Goal: Information Seeking & Learning: Learn about a topic

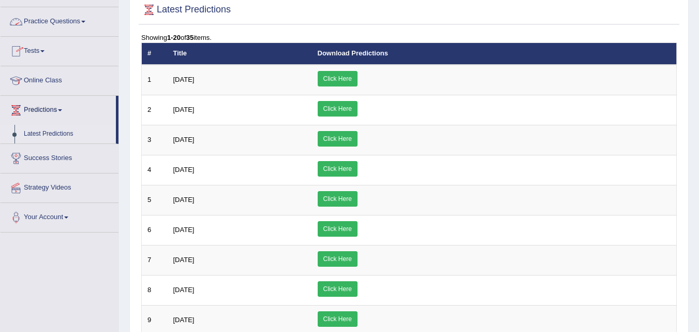
click at [68, 18] on link "Practice Questions" at bounding box center [60, 20] width 118 height 26
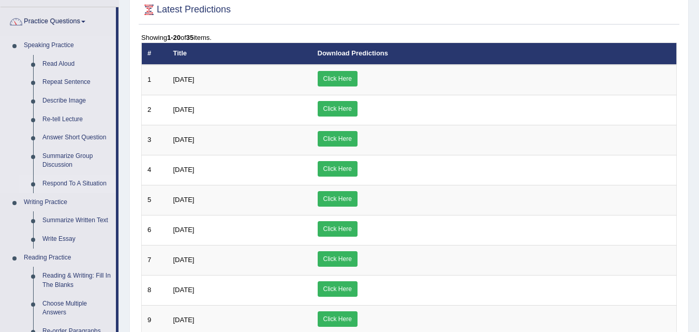
click at [97, 181] on link "Respond To A Situation" at bounding box center [77, 183] width 78 height 19
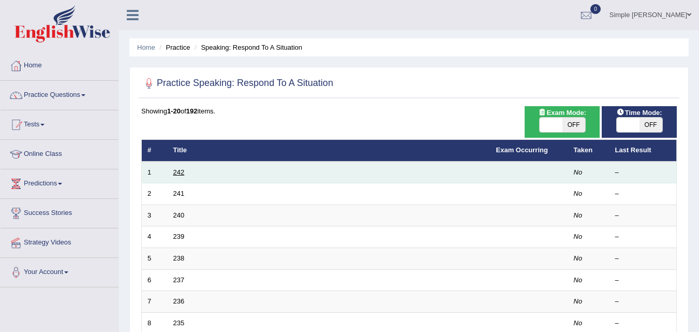
click at [181, 169] on link "242" at bounding box center [178, 172] width 11 height 8
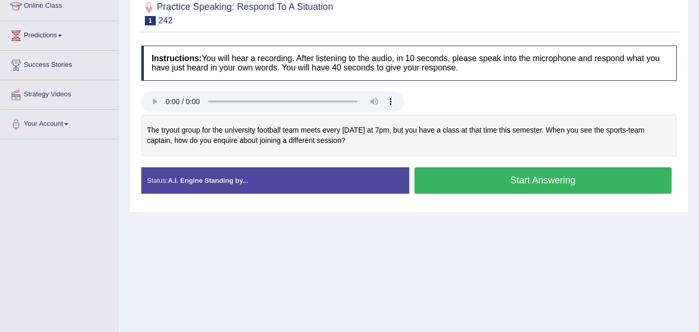
click at [444, 179] on button "Start Answering" at bounding box center [543, 180] width 258 height 26
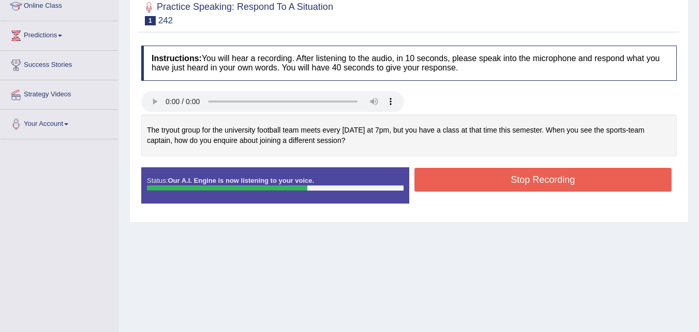
click at [444, 179] on button "Stop Recording" at bounding box center [543, 180] width 258 height 24
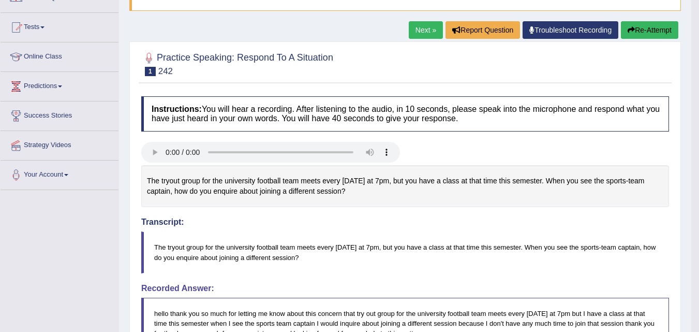
scroll to position [93, 0]
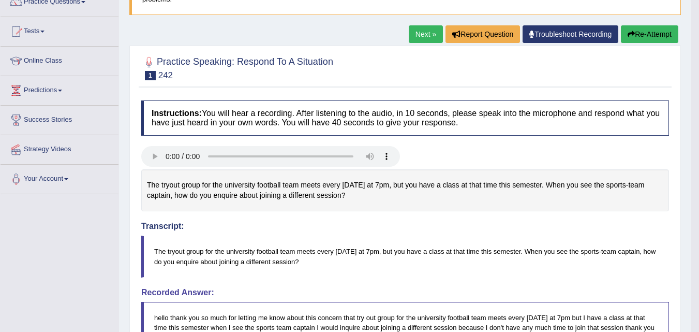
click at [419, 35] on link "Next »" at bounding box center [426, 34] width 34 height 18
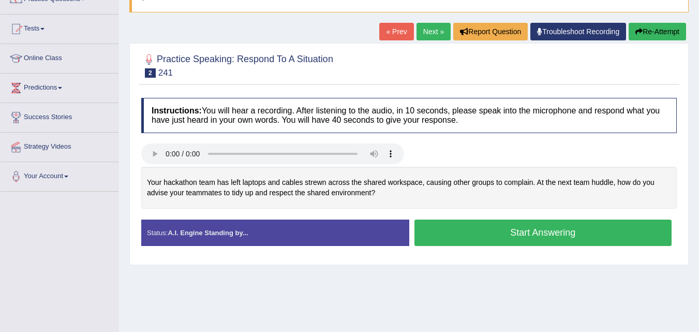
scroll to position [95, 0]
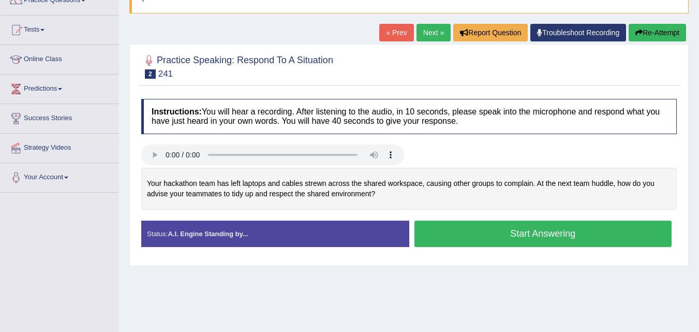
click at [451, 236] on button "Start Answering" at bounding box center [543, 233] width 258 height 26
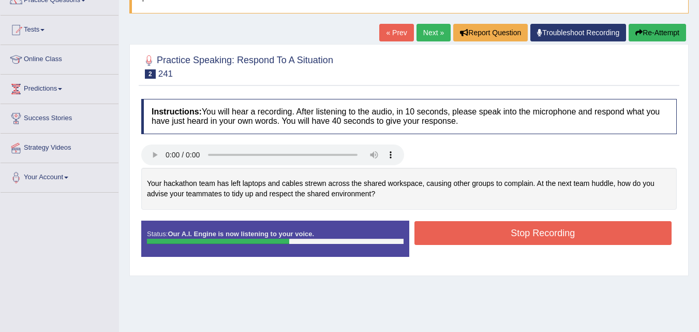
click at [481, 226] on button "Stop Recording" at bounding box center [543, 233] width 258 height 24
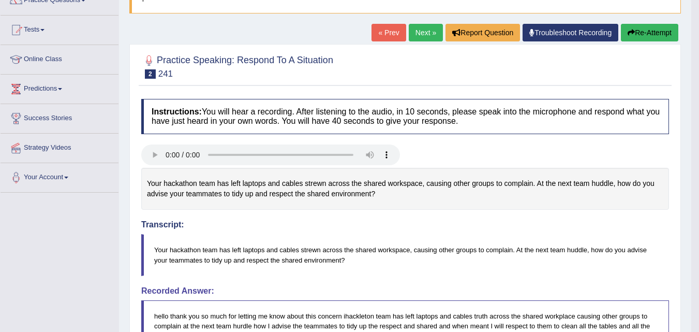
scroll to position [91, 0]
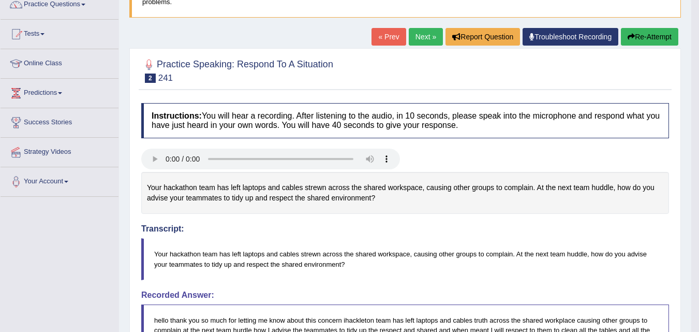
click at [415, 34] on link "Next »" at bounding box center [426, 37] width 34 height 18
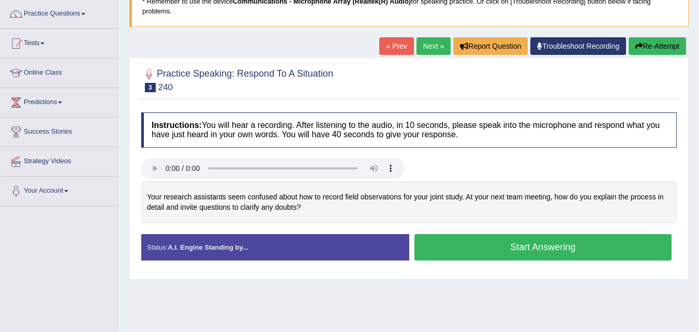
click at [474, 251] on button "Start Answering" at bounding box center [543, 247] width 258 height 26
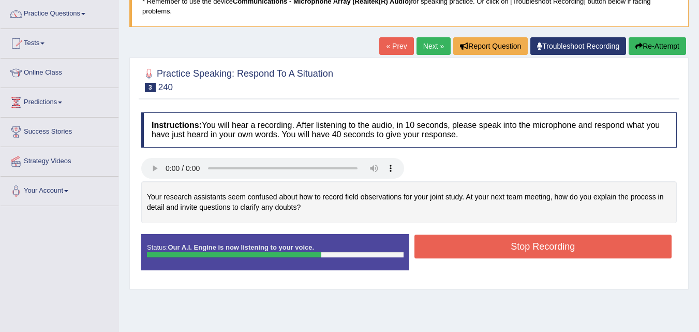
click at [474, 251] on button "Stop Recording" at bounding box center [543, 246] width 258 height 24
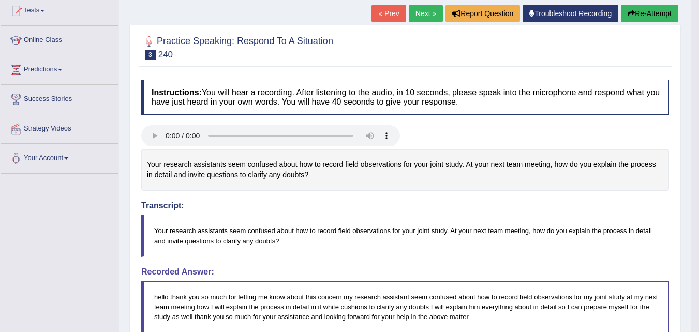
scroll to position [97, 0]
